Goal: Task Accomplishment & Management: Complete application form

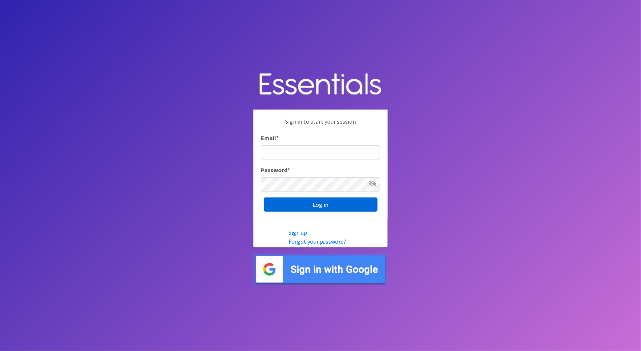
type input "cathy@alohadiaperbank.org"
click at [356, 200] on input "Log in" at bounding box center [321, 205] width 114 height 14
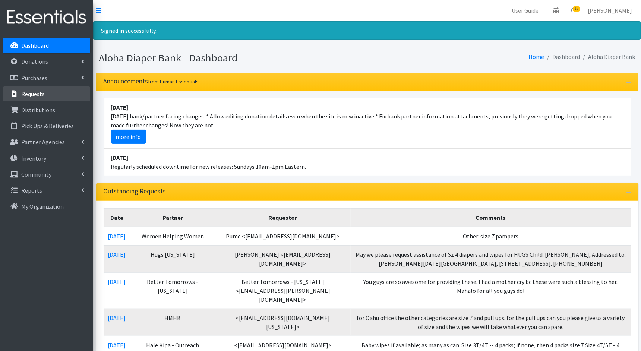
click at [36, 97] on p "Requests" at bounding box center [32, 93] width 23 height 7
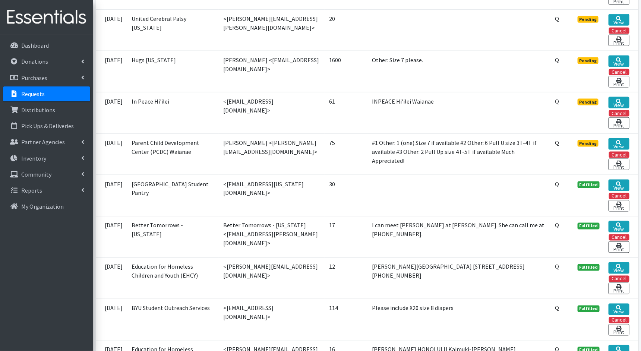
scroll to position [450, 0]
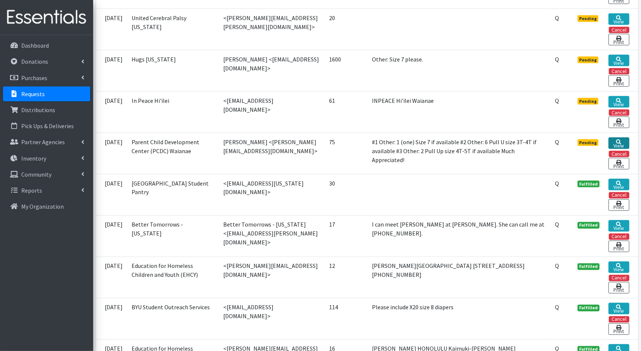
click at [620, 138] on link "View" at bounding box center [619, 144] width 21 height 12
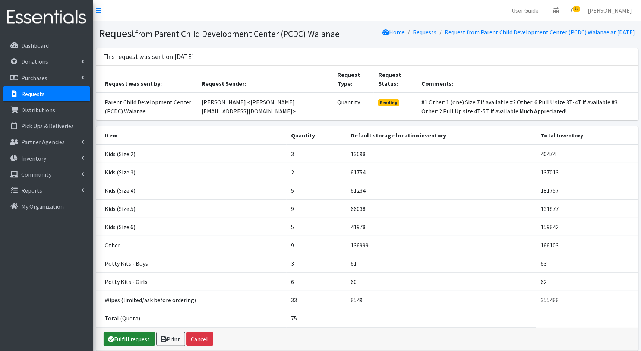
click at [133, 341] on link "Fulfill request" at bounding box center [129, 339] width 51 height 14
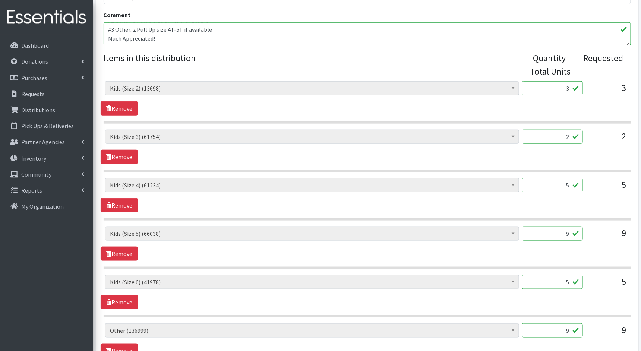
scroll to position [267, 0]
drag, startPoint x: 570, startPoint y: 89, endPoint x: 557, endPoint y: 89, distance: 12.7
click at [561, 88] on input "3" at bounding box center [552, 88] width 61 height 14
type input "75"
drag, startPoint x: 568, startPoint y: 135, endPoint x: 557, endPoint y: 135, distance: 11.6
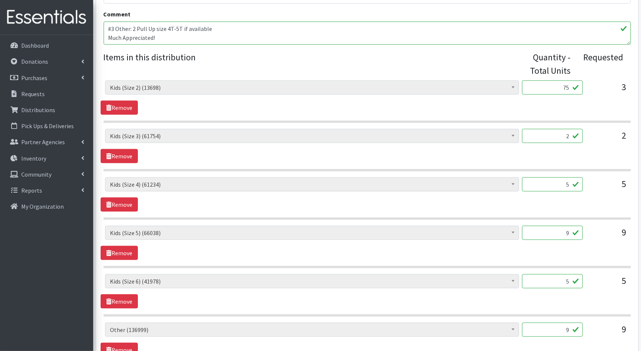
click at [557, 135] on input "2" at bounding box center [552, 136] width 61 height 14
type input "50"
drag, startPoint x: 572, startPoint y: 183, endPoint x: 558, endPoint y: 183, distance: 14.2
click at [558, 183] on input "5" at bounding box center [552, 184] width 61 height 14
type input "125"
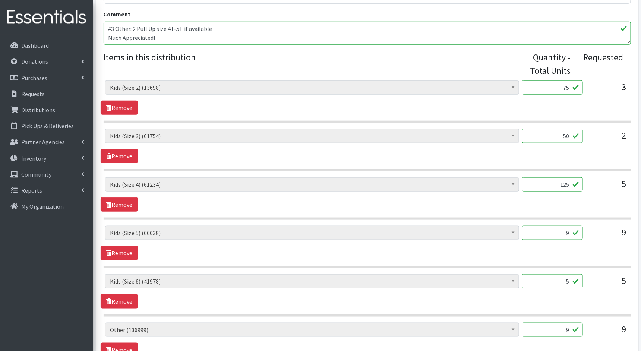
drag, startPoint x: 569, startPoint y: 233, endPoint x: 554, endPoint y: 231, distance: 15.4
click at [554, 231] on input "9" at bounding box center [552, 233] width 61 height 14
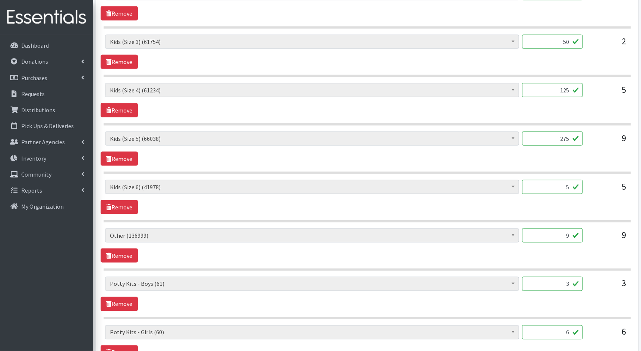
scroll to position [368, 0]
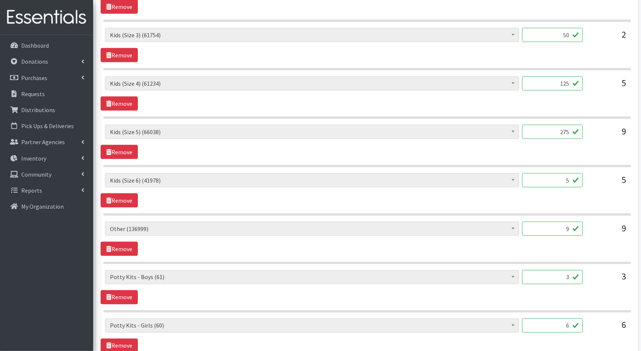
type input "275"
drag, startPoint x: 570, startPoint y: 180, endPoint x: 548, endPoint y: 178, distance: 21.7
click at [548, 178] on input "5" at bounding box center [552, 180] width 61 height 14
type input "125"
drag, startPoint x: 569, startPoint y: 227, endPoint x: 552, endPoint y: 224, distance: 16.6
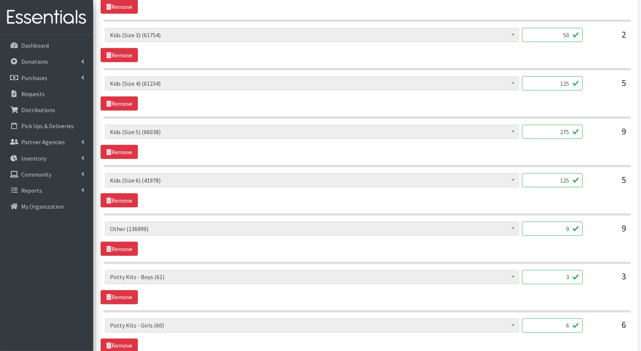
click at [553, 224] on input "9" at bounding box center [552, 229] width 61 height 14
type input "275"
click at [566, 262] on hr at bounding box center [367, 263] width 527 height 2
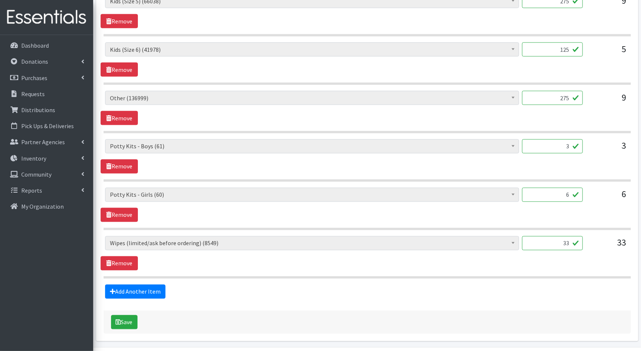
scroll to position [500, 0]
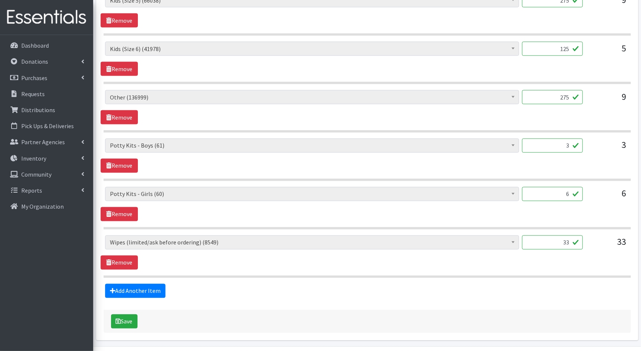
click at [570, 239] on input "33" at bounding box center [552, 243] width 61 height 14
type input "3300"
click at [135, 315] on button "Save" at bounding box center [124, 322] width 26 height 14
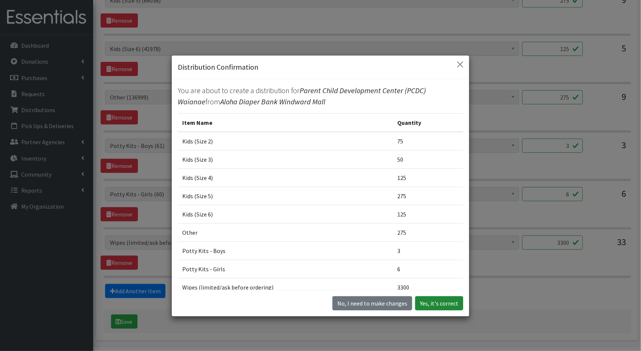
click at [456, 303] on button "Yes, it's correct" at bounding box center [439, 303] width 48 height 14
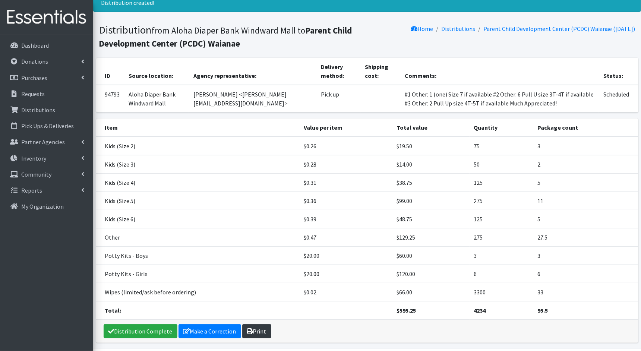
scroll to position [30, 0]
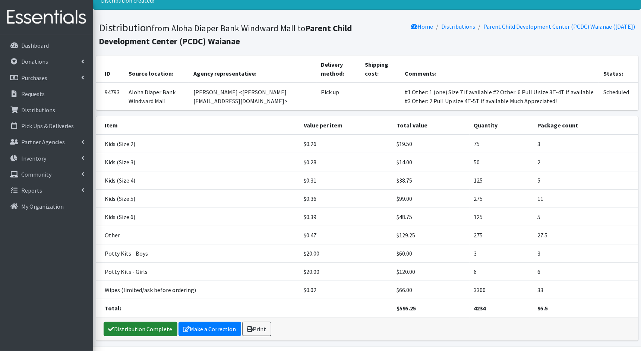
click at [130, 325] on link "Distribution Complete" at bounding box center [141, 329] width 74 height 14
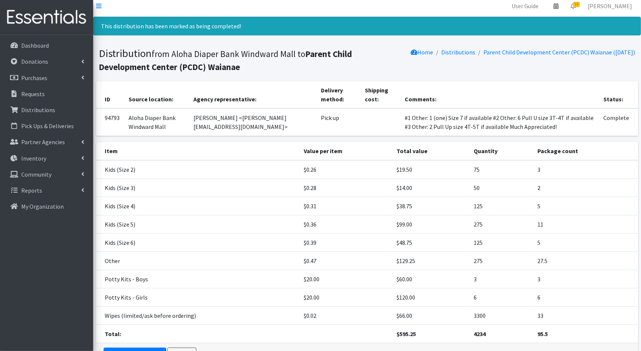
scroll to position [0, 0]
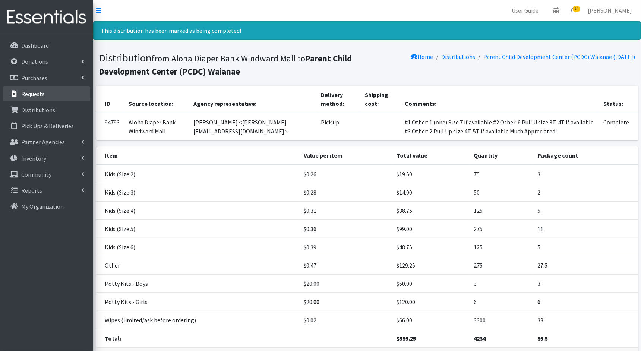
click at [43, 94] on p "Requests" at bounding box center [32, 93] width 23 height 7
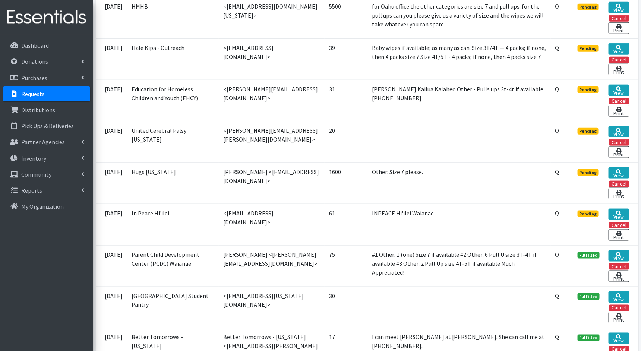
scroll to position [339, 0]
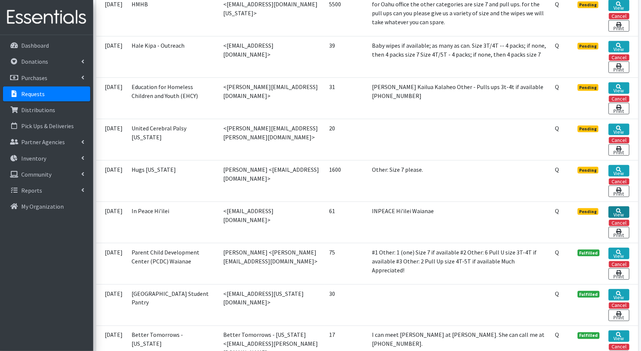
click at [615, 207] on link "View" at bounding box center [619, 213] width 21 height 12
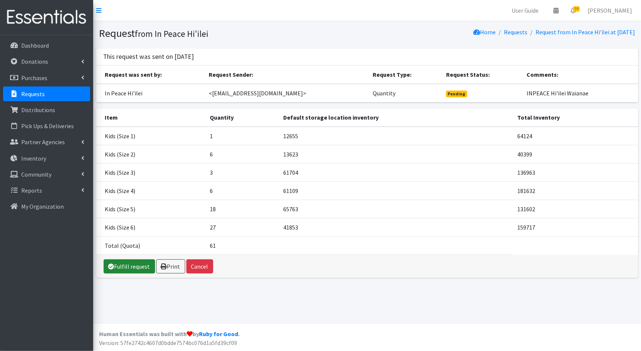
drag, startPoint x: 125, startPoint y: 268, endPoint x: 142, endPoint y: 256, distance: 20.5
click at [125, 267] on link "Fulfill request" at bounding box center [129, 266] width 51 height 14
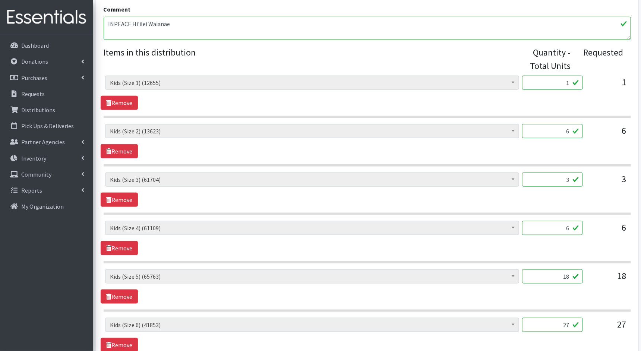
scroll to position [274, 0]
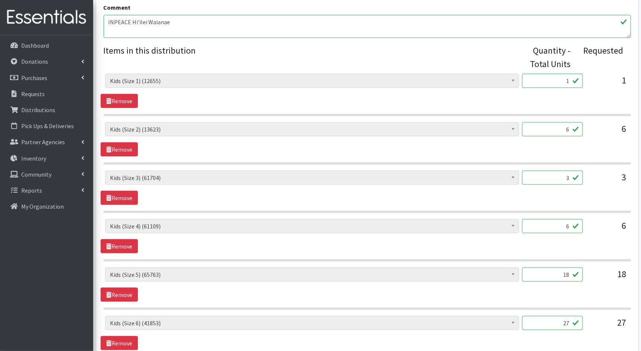
drag, startPoint x: 570, startPoint y: 82, endPoint x: 560, endPoint y: 80, distance: 9.9
click at [561, 80] on input "1" at bounding box center [552, 81] width 61 height 14
type input "25"
drag, startPoint x: 570, startPoint y: 127, endPoint x: 560, endPoint y: 127, distance: 10.4
click at [560, 127] on input "6" at bounding box center [552, 129] width 61 height 14
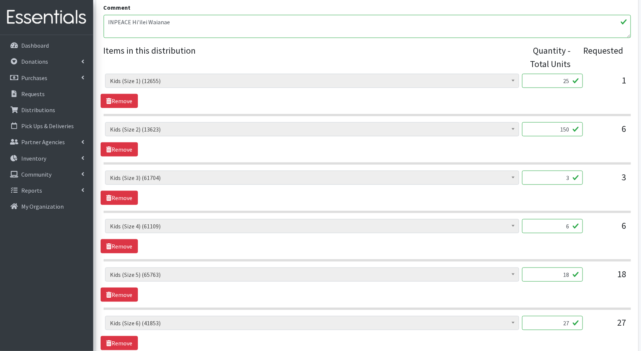
type input "150"
drag, startPoint x: 570, startPoint y: 176, endPoint x: 560, endPoint y: 175, distance: 10.8
click at [563, 175] on input "3" at bounding box center [552, 178] width 61 height 14
type input "75"
drag, startPoint x: 569, startPoint y: 226, endPoint x: 555, endPoint y: 224, distance: 14.3
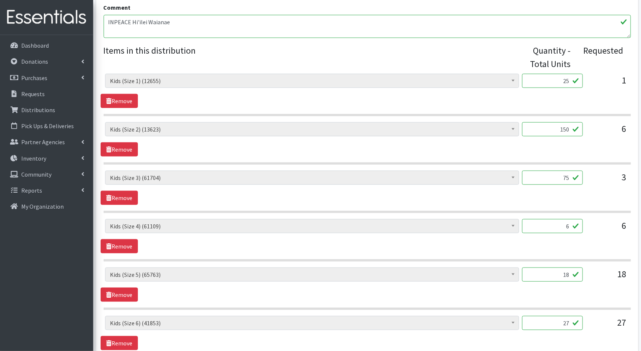
click at [555, 224] on input "6" at bounding box center [552, 226] width 61 height 14
type input "160"
drag, startPoint x: 569, startPoint y: 273, endPoint x: 557, endPoint y: 273, distance: 12.3
click at [557, 273] on input "18" at bounding box center [552, 275] width 61 height 14
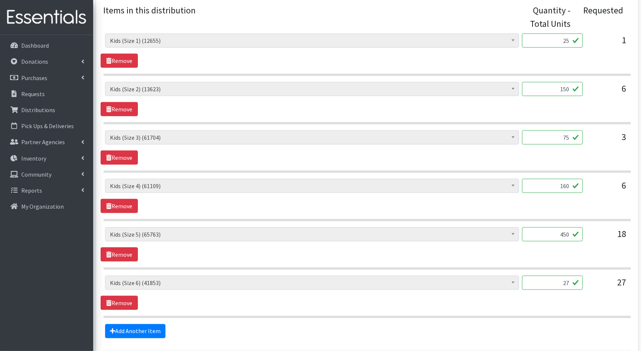
scroll to position [316, 0]
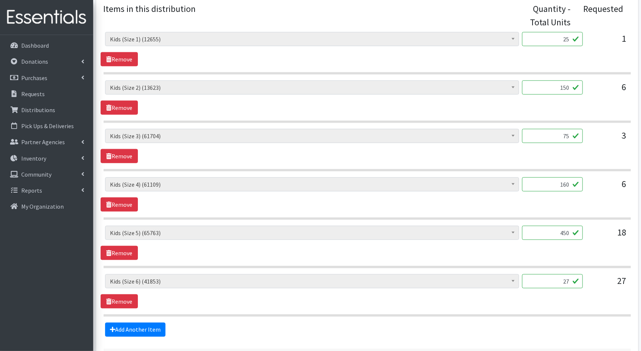
type input "450"
drag, startPoint x: 567, startPoint y: 279, endPoint x: 546, endPoint y: 277, distance: 20.6
click at [546, 277] on input "27" at bounding box center [552, 281] width 61 height 14
type input "675"
click at [535, 298] on div "Kids (Newborn) (150) Kids (Preemie)** Limited (304) Kids (Size 1) (12655) Kids …" at bounding box center [367, 291] width 533 height 34
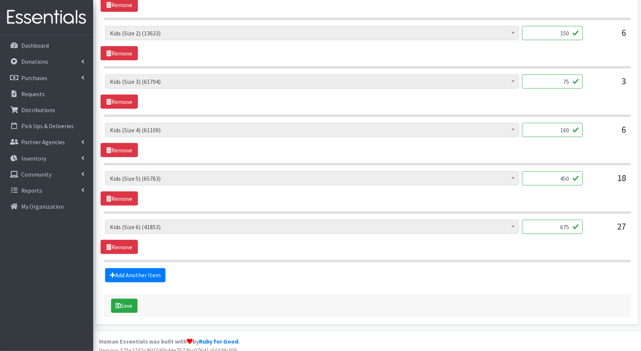
scroll to position [375, 0]
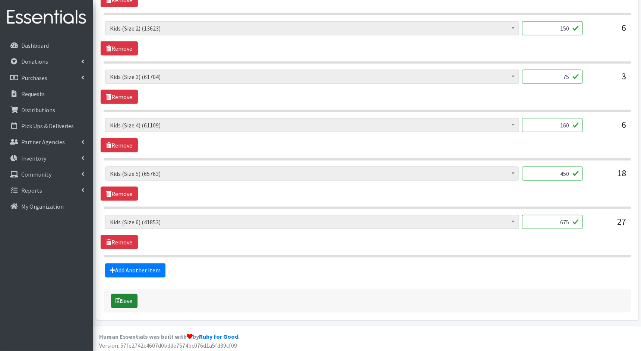
click at [114, 298] on button "Save" at bounding box center [124, 301] width 26 height 14
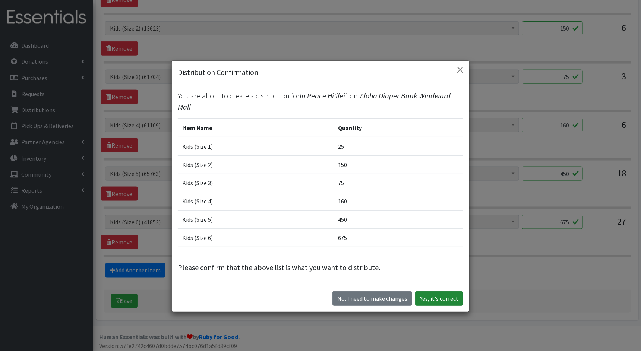
click at [457, 294] on button "Yes, it's correct" at bounding box center [439, 299] width 48 height 14
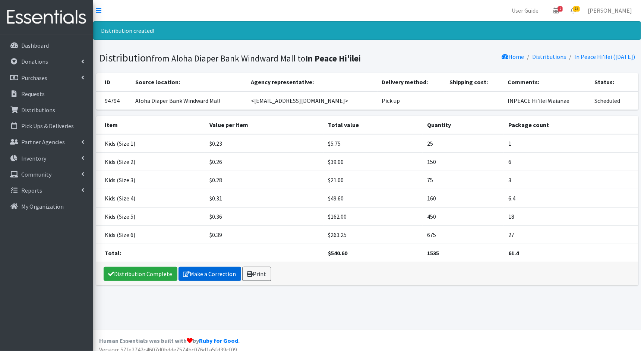
click at [197, 274] on link "Make a Correction" at bounding box center [210, 274] width 63 height 14
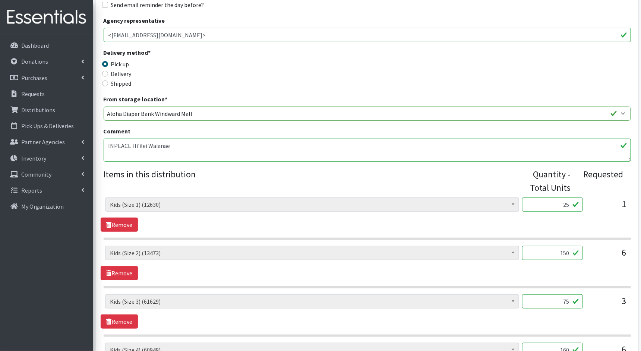
scroll to position [136, 0]
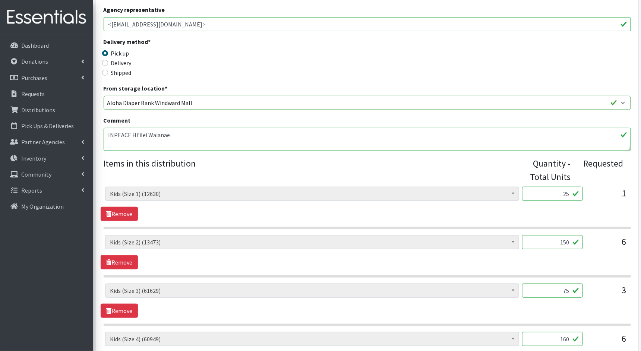
click at [566, 338] on input "160" at bounding box center [552, 339] width 61 height 14
type input "150"
drag, startPoint x: 431, startPoint y: 312, endPoint x: 403, endPoint y: 295, distance: 33.0
click at [431, 312] on div "Kids (Newborn) (150) Kids (Preemie)** Limited (304) Kids (Size 1) (12630) Kids …" at bounding box center [367, 301] width 533 height 34
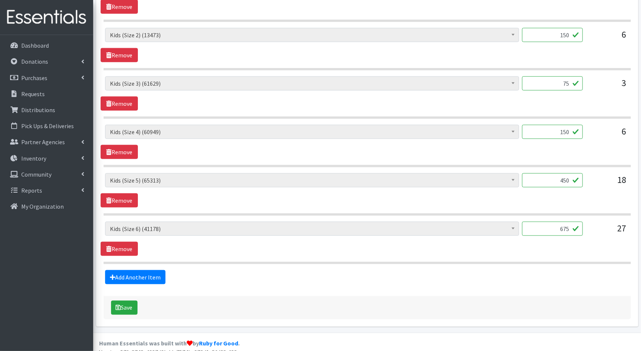
scroll to position [351, 0]
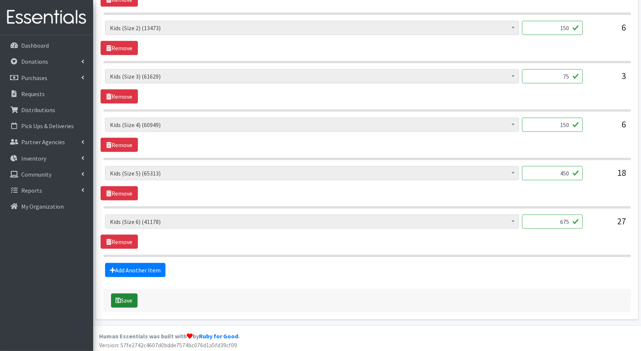
click at [133, 300] on button "Save" at bounding box center [124, 301] width 26 height 14
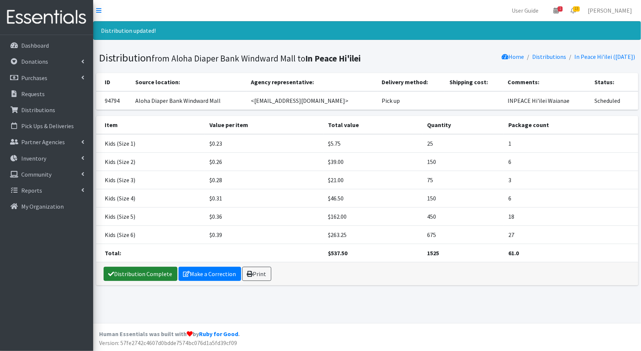
click at [156, 272] on link "Distribution Complete" at bounding box center [141, 274] width 74 height 14
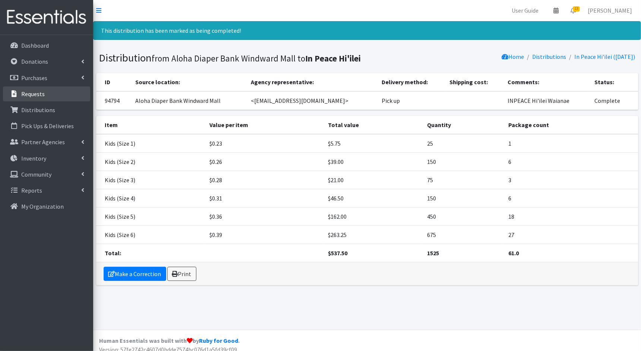
click at [32, 95] on p "Requests" at bounding box center [32, 93] width 23 height 7
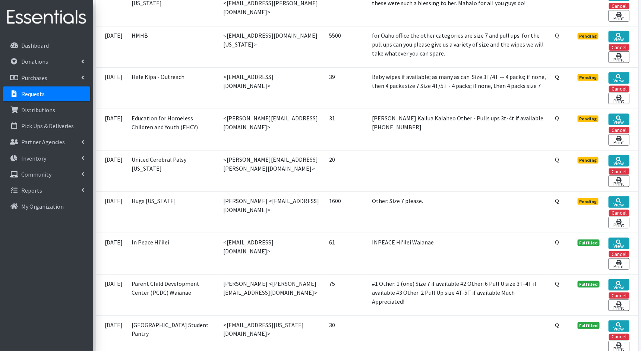
scroll to position [309, 0]
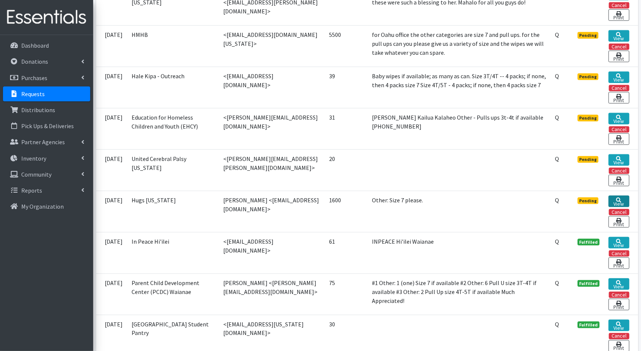
click at [623, 198] on link "View" at bounding box center [619, 202] width 21 height 12
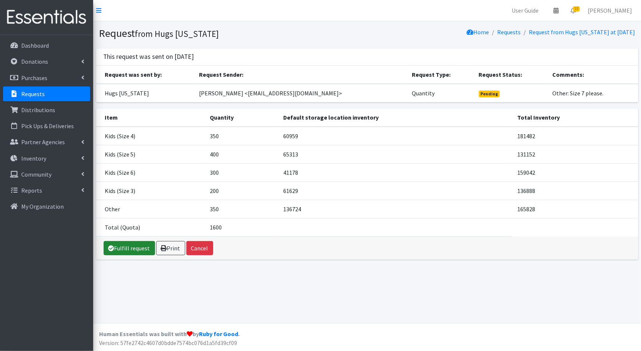
click at [114, 248] on icon at bounding box center [111, 248] width 6 height 6
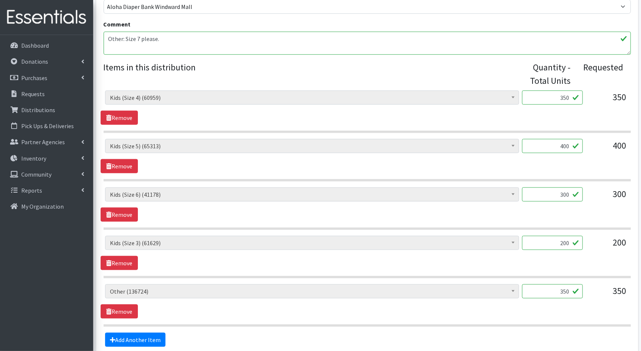
scroll to position [327, 0]
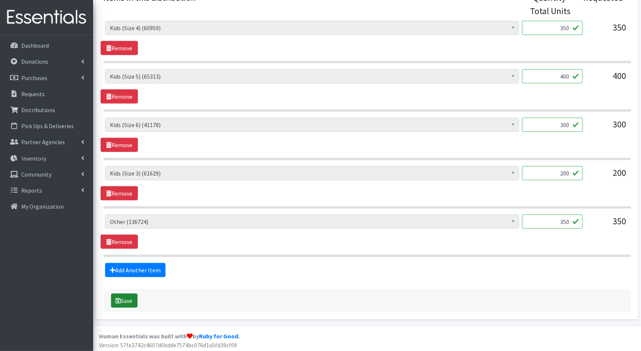
click at [122, 297] on button "Save" at bounding box center [124, 301] width 26 height 14
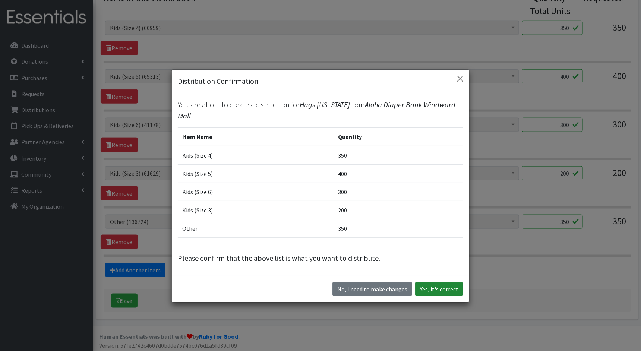
click at [456, 286] on button "Yes, it's correct" at bounding box center [439, 289] width 48 height 14
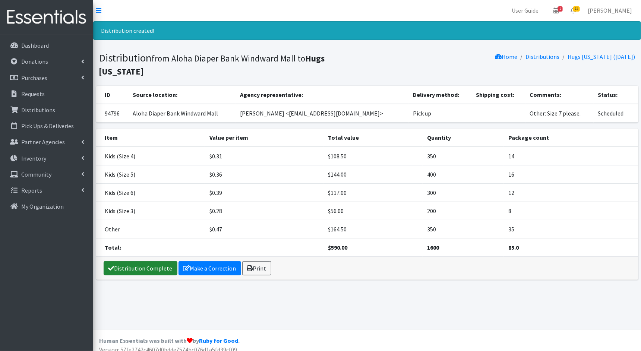
click at [163, 261] on link "Distribution Complete" at bounding box center [141, 268] width 74 height 14
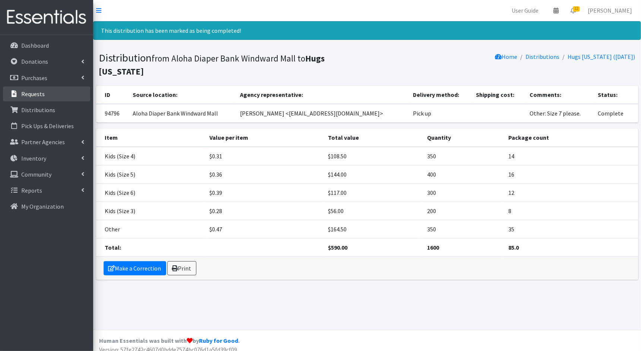
click at [39, 92] on p "Requests" at bounding box center [32, 93] width 23 height 7
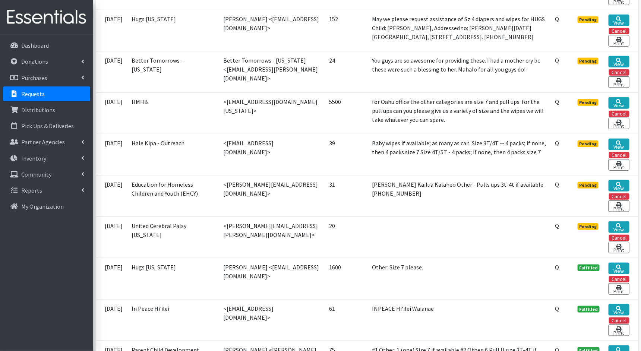
scroll to position [242, 0]
click at [622, 223] on link "View" at bounding box center [619, 227] width 21 height 12
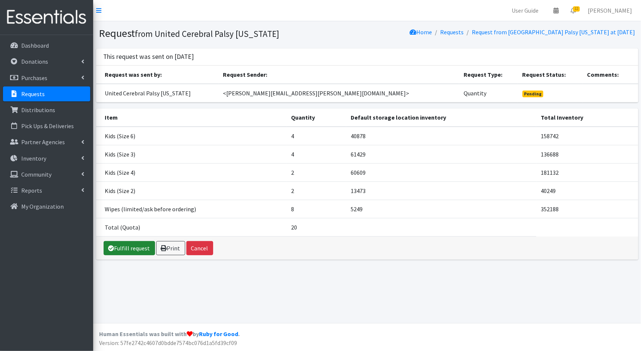
drag, startPoint x: 136, startPoint y: 243, endPoint x: 149, endPoint y: 242, distance: 13.8
click at [136, 243] on link "Fulfill request" at bounding box center [129, 248] width 51 height 14
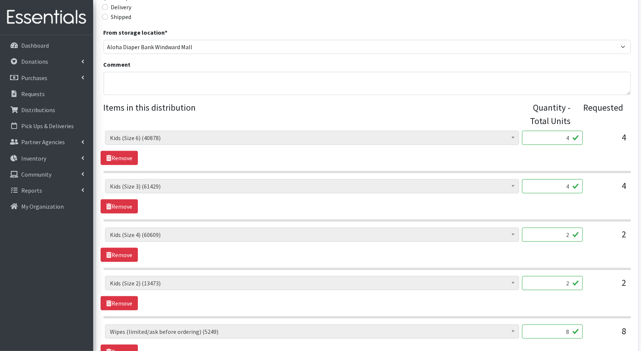
scroll to position [217, 0]
drag, startPoint x: 569, startPoint y: 138, endPoint x: 555, endPoint y: 137, distance: 14.6
click at [555, 137] on input "4" at bounding box center [552, 137] width 61 height 14
type input "100"
drag, startPoint x: 570, startPoint y: 182, endPoint x: 559, endPoint y: 182, distance: 10.4
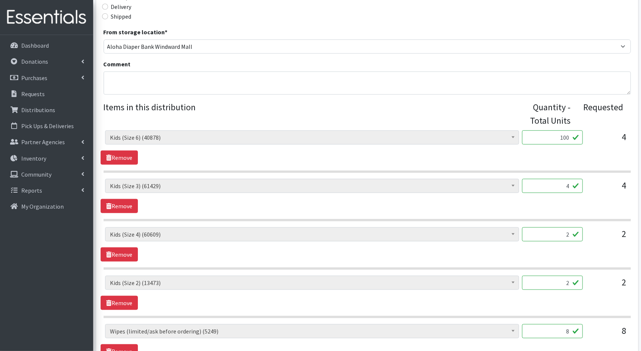
click at [561, 182] on input "4" at bounding box center [552, 186] width 61 height 14
type input "100"
drag, startPoint x: 568, startPoint y: 231, endPoint x: 564, endPoint y: 230, distance: 4.7
click at [564, 230] on input "2" at bounding box center [552, 234] width 61 height 14
type input "50"
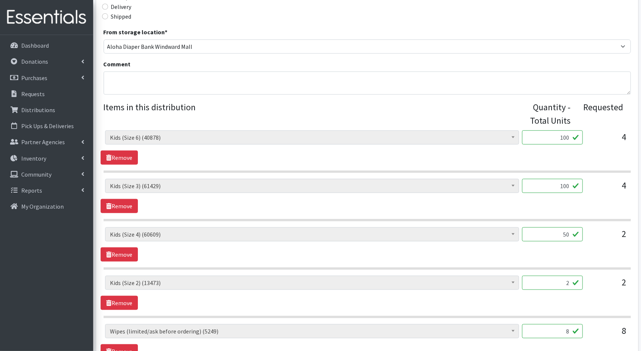
drag, startPoint x: 571, startPoint y: 281, endPoint x: 559, endPoint y: 281, distance: 11.6
click at [559, 281] on input "2" at bounding box center [552, 283] width 61 height 14
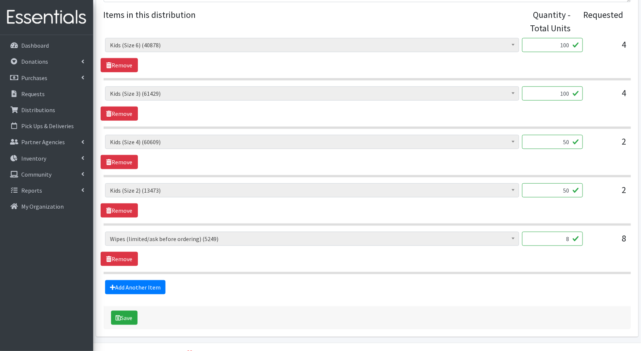
scroll to position [313, 0]
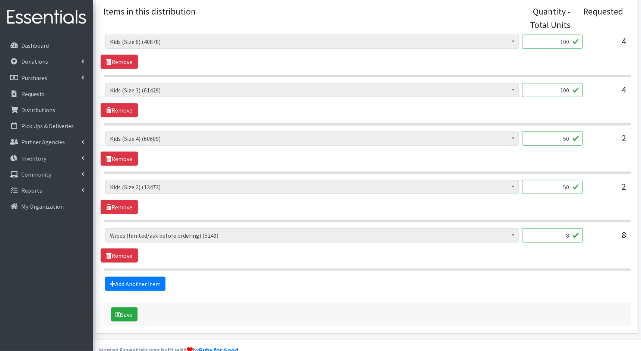
type input "50"
click at [570, 234] on input "8" at bounding box center [552, 236] width 61 height 14
type input "800"
click at [117, 312] on icon "submit" at bounding box center [118, 315] width 5 height 6
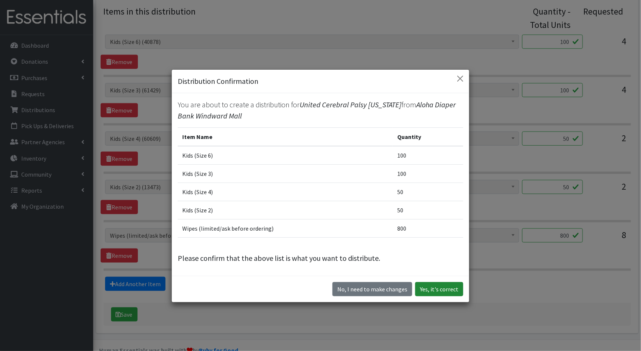
click at [423, 287] on button "Yes, it's correct" at bounding box center [439, 289] width 48 height 14
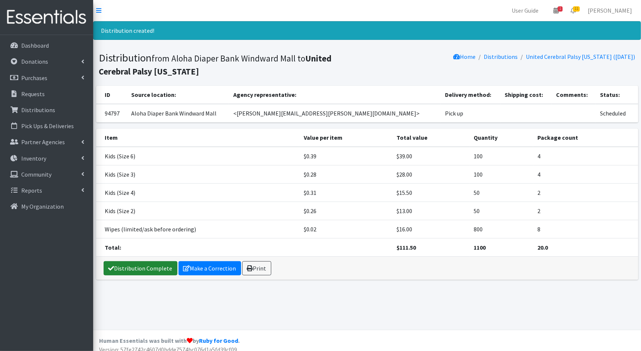
click at [150, 270] on link "Distribution Complete" at bounding box center [141, 268] width 74 height 14
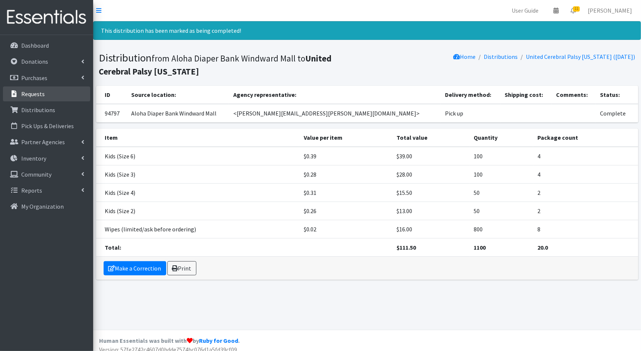
click at [51, 93] on link "Requests" at bounding box center [46, 93] width 87 height 15
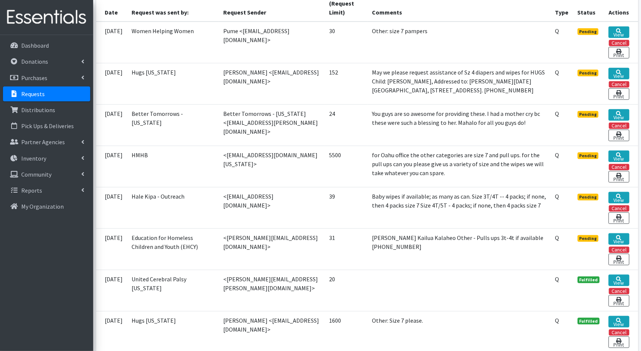
scroll to position [189, 0]
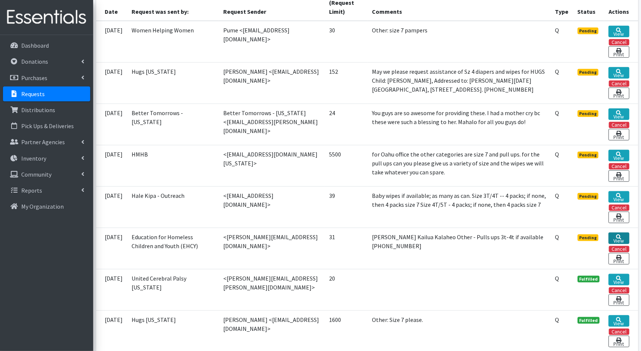
click at [617, 237] on link "View" at bounding box center [619, 239] width 21 height 12
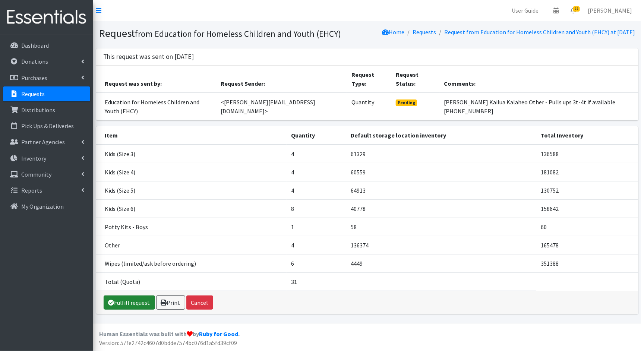
click at [114, 296] on link "Fulfill request" at bounding box center [129, 303] width 51 height 14
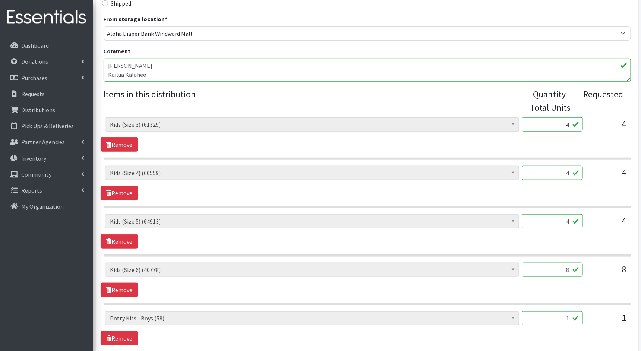
scroll to position [205, 0]
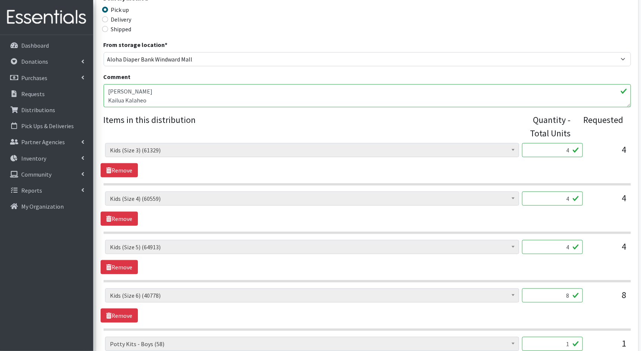
drag, startPoint x: 569, startPoint y: 151, endPoint x: 558, endPoint y: 149, distance: 10.5
click at [558, 149] on input "4" at bounding box center [552, 150] width 61 height 14
type input "100"
drag, startPoint x: 569, startPoint y: 196, endPoint x: 561, endPoint y: 197, distance: 7.8
click at [561, 197] on input "4" at bounding box center [552, 199] width 61 height 14
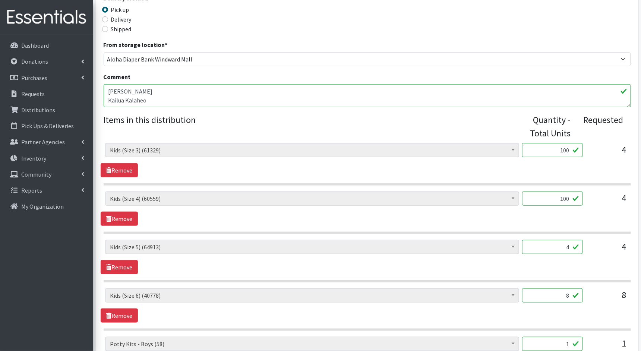
type input "100"
drag, startPoint x: 570, startPoint y: 243, endPoint x: 559, endPoint y: 243, distance: 10.4
click at [559, 243] on input "4" at bounding box center [552, 247] width 61 height 14
type input "100"
drag, startPoint x: 569, startPoint y: 296, endPoint x: 556, endPoint y: 293, distance: 13.7
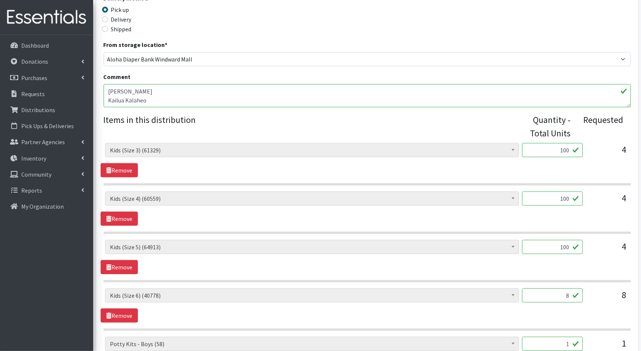
click at [556, 293] on input "8" at bounding box center [552, 296] width 61 height 14
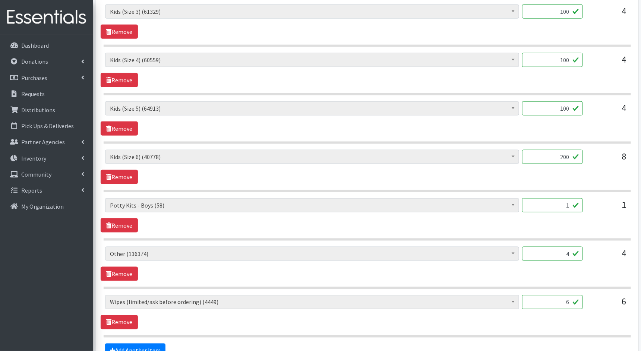
scroll to position [346, 0]
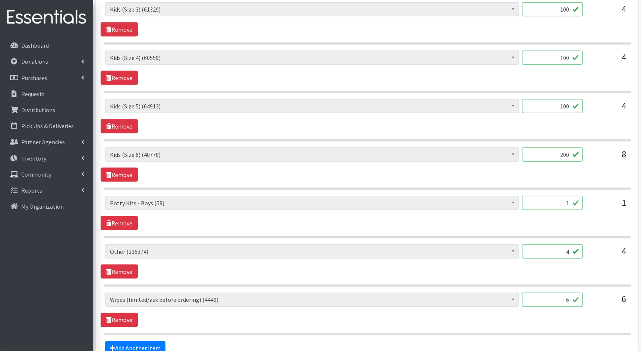
type input "200"
click at [569, 250] on input "4" at bounding box center [552, 252] width 61 height 14
drag, startPoint x: 569, startPoint y: 250, endPoint x: 553, endPoint y: 249, distance: 16.0
click at [553, 249] on input "4" at bounding box center [552, 252] width 61 height 14
type input "100"
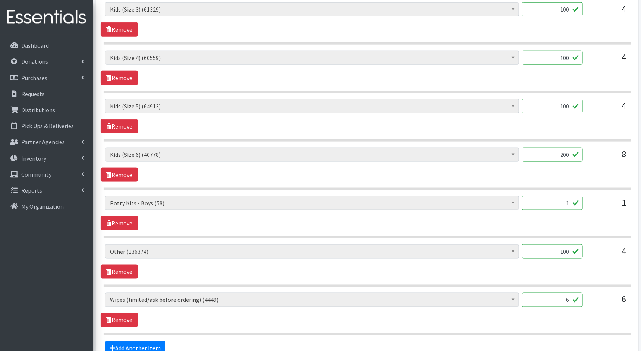
click at [570, 299] on input "6" at bounding box center [552, 300] width 61 height 14
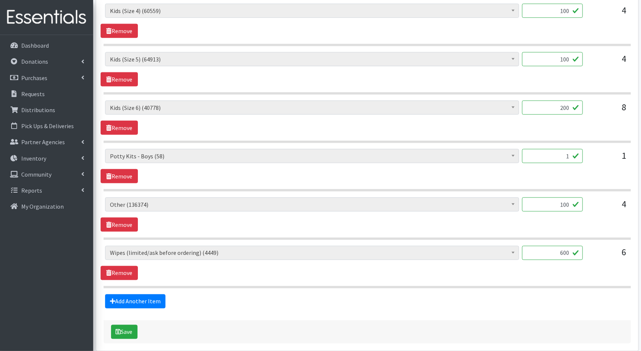
scroll to position [423, 0]
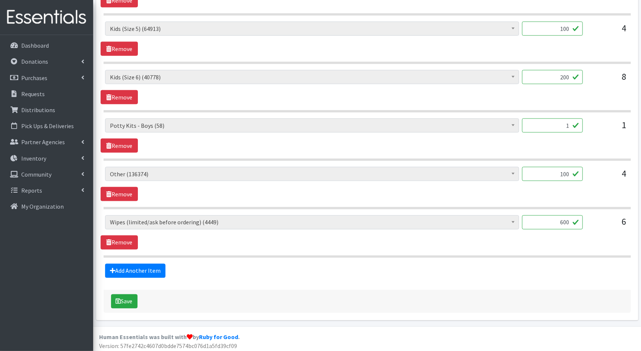
type input "600"
click at [110, 296] on div "Save" at bounding box center [367, 301] width 527 height 23
click at [116, 299] on icon "submit" at bounding box center [118, 302] width 5 height 6
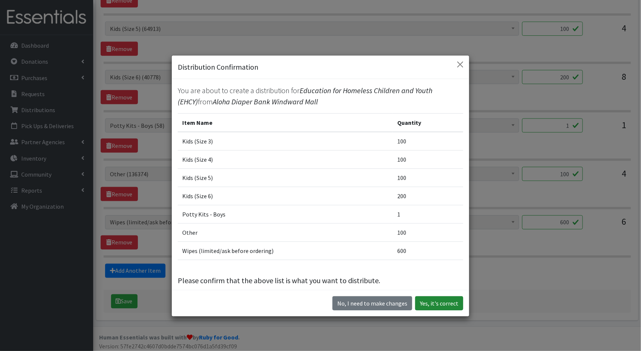
drag, startPoint x: 447, startPoint y: 302, endPoint x: 456, endPoint y: 295, distance: 10.9
click at [448, 301] on button "Yes, it's correct" at bounding box center [439, 303] width 48 height 14
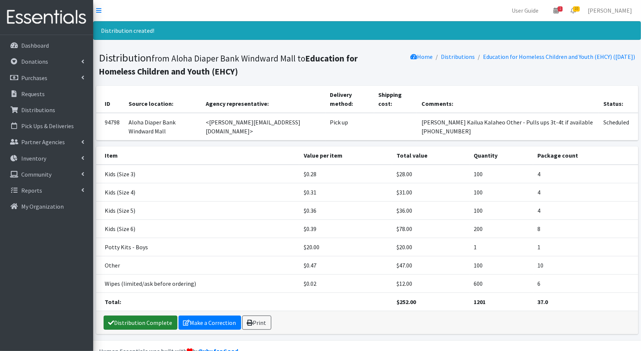
click at [157, 321] on link "Distribution Complete" at bounding box center [141, 323] width 74 height 14
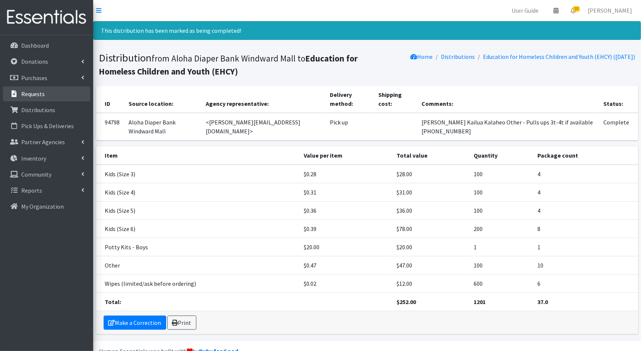
click at [35, 94] on p "Requests" at bounding box center [32, 93] width 23 height 7
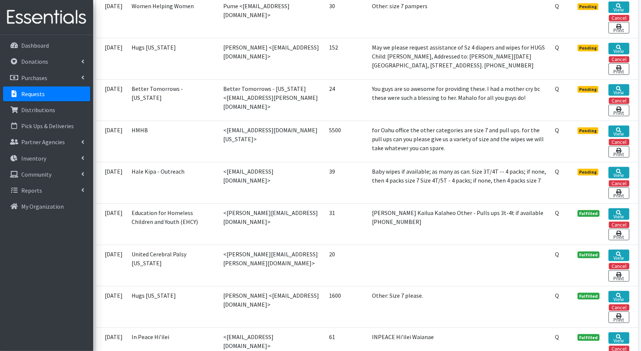
scroll to position [211, 0]
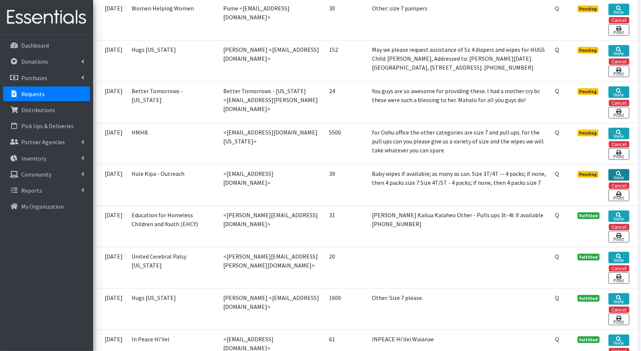
click at [621, 174] on link "View" at bounding box center [619, 175] width 21 height 12
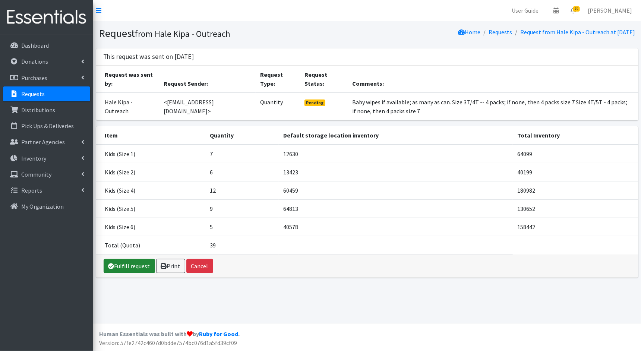
drag, startPoint x: 121, startPoint y: 260, endPoint x: 126, endPoint y: 258, distance: 5.3
click at [121, 260] on link "Fulfill request" at bounding box center [129, 266] width 51 height 14
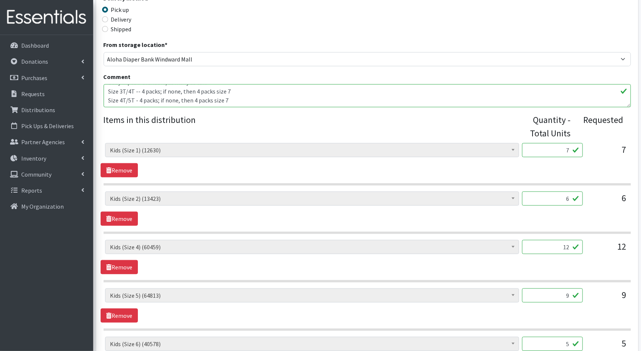
scroll to position [226, 0]
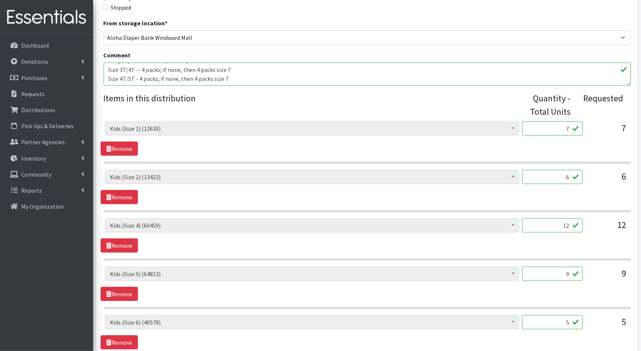
drag, startPoint x: 570, startPoint y: 129, endPoint x: 560, endPoint y: 128, distance: 10.1
click at [560, 129] on input "7" at bounding box center [552, 129] width 61 height 14
type input "175"
drag, startPoint x: 571, startPoint y: 179, endPoint x: 555, endPoint y: 176, distance: 16.3
click at [557, 177] on input "6" at bounding box center [552, 177] width 61 height 14
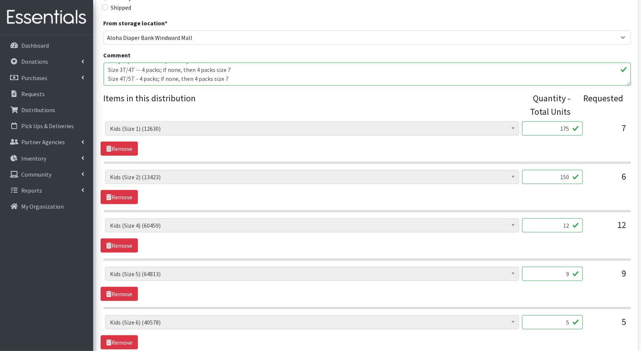
type input "150"
drag, startPoint x: 570, startPoint y: 225, endPoint x: 542, endPoint y: 224, distance: 28.7
click at [546, 223] on input "12" at bounding box center [552, 225] width 61 height 14
type input "300"
drag, startPoint x: 569, startPoint y: 271, endPoint x: 558, endPoint y: 271, distance: 10.8
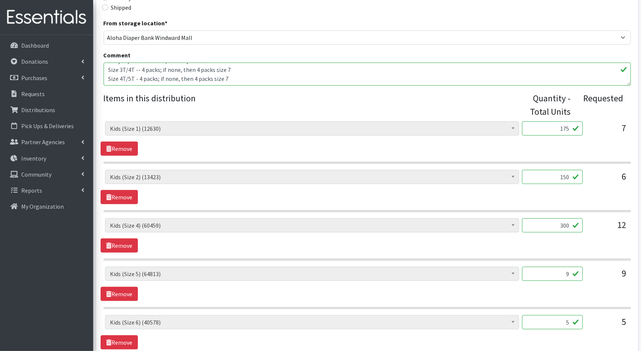
click at [558, 271] on input "9" at bounding box center [552, 274] width 61 height 14
type input "225"
click at [555, 296] on div "Kids (Newborn) (150) Kids (Preemie)** Limited (304) Kids (Size 1) (12630) Kids …" at bounding box center [367, 284] width 533 height 34
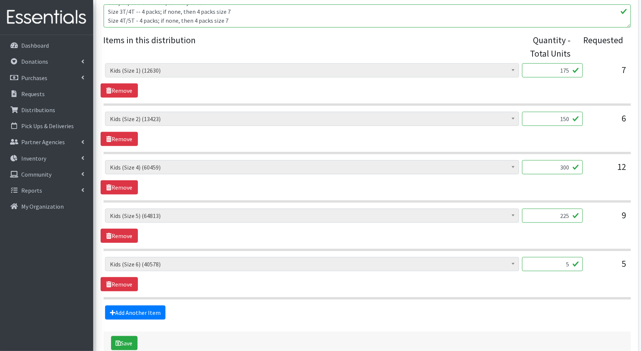
scroll to position [286, 0]
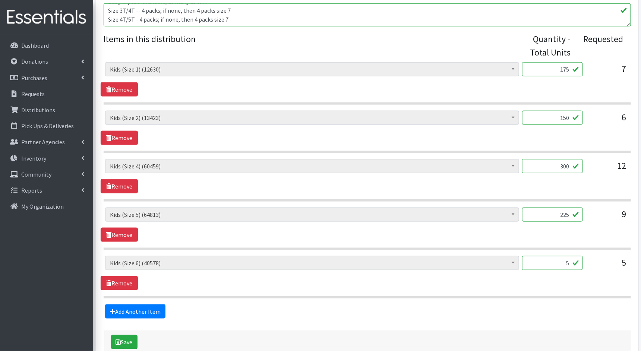
drag, startPoint x: 561, startPoint y: 261, endPoint x: 554, endPoint y: 260, distance: 7.2
click at [554, 260] on input "5" at bounding box center [552, 263] width 61 height 14
type input "125"
click at [131, 341] on button "Save" at bounding box center [124, 342] width 26 height 14
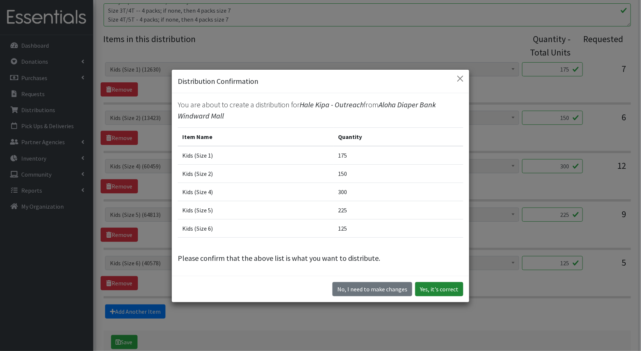
click at [432, 289] on button "Yes, it's correct" at bounding box center [439, 289] width 48 height 14
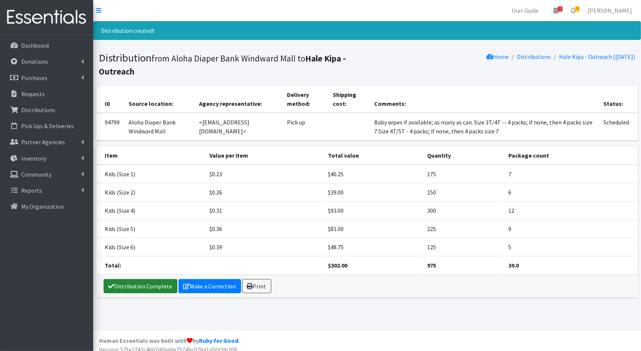
click at [127, 284] on link "Distribution Complete" at bounding box center [141, 286] width 74 height 14
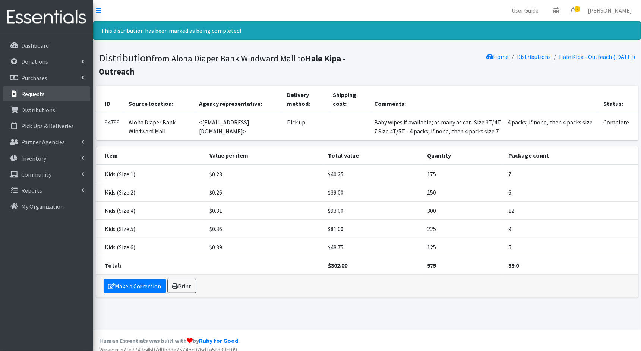
click at [49, 95] on link "Requests" at bounding box center [46, 93] width 87 height 15
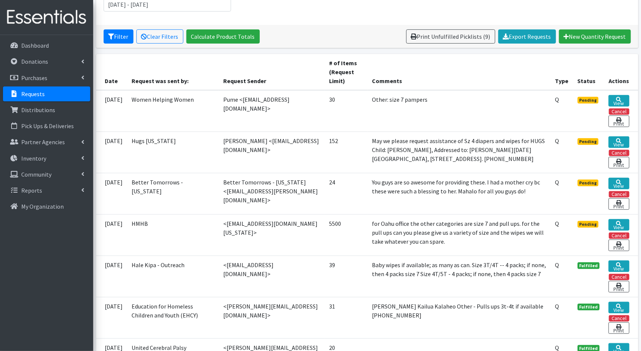
scroll to position [119, 0]
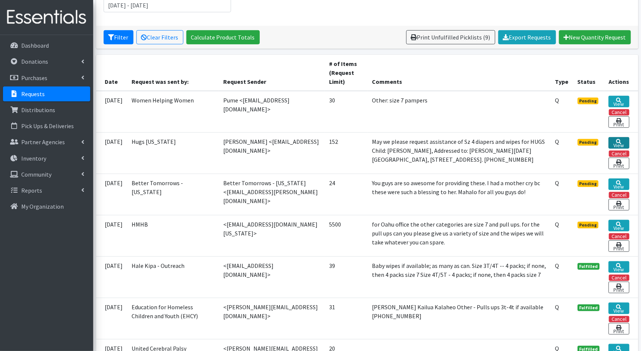
click at [614, 141] on link "View" at bounding box center [619, 143] width 21 height 12
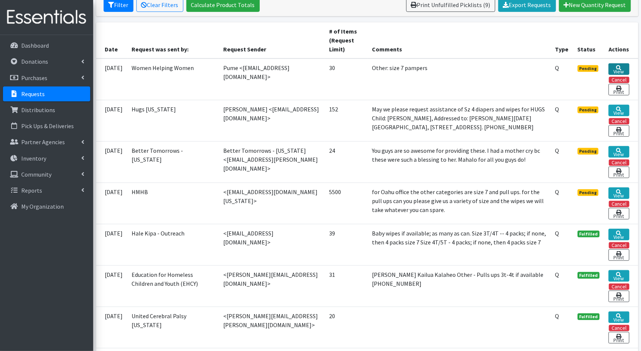
scroll to position [151, 0]
click at [618, 67] on link "View" at bounding box center [619, 70] width 21 height 12
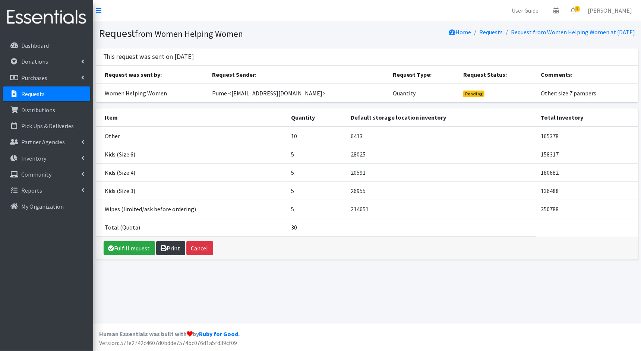
click at [172, 248] on link "Print" at bounding box center [170, 248] width 29 height 14
